Goal: Find specific page/section: Find specific page/section

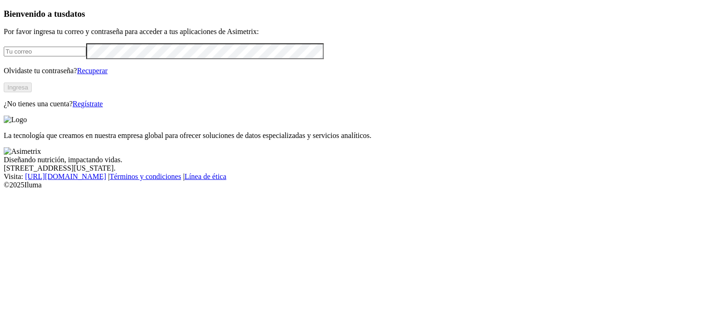
type input "[PERSON_NAME][EMAIL_ADDRESS][PERSON_NAME][DOMAIN_NAME]"
click at [32, 92] on button "Ingresa" at bounding box center [18, 88] width 28 height 10
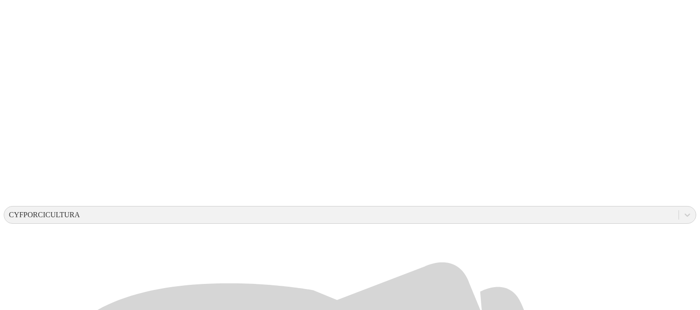
scroll to position [259, 0]
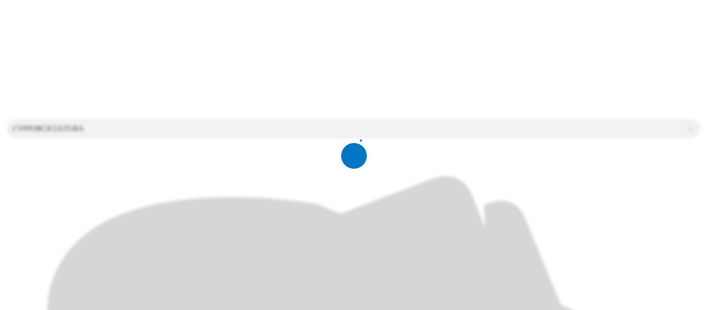
scroll to position [0, 0]
